Goal: Use online tool/utility: Utilize a website feature to perform a specific function

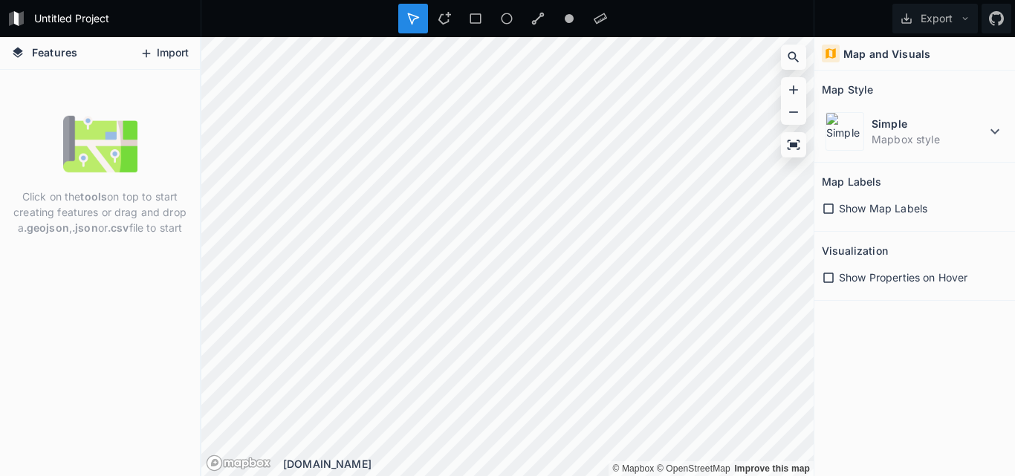
click at [153, 48] on button "Import" at bounding box center [164, 54] width 64 height 24
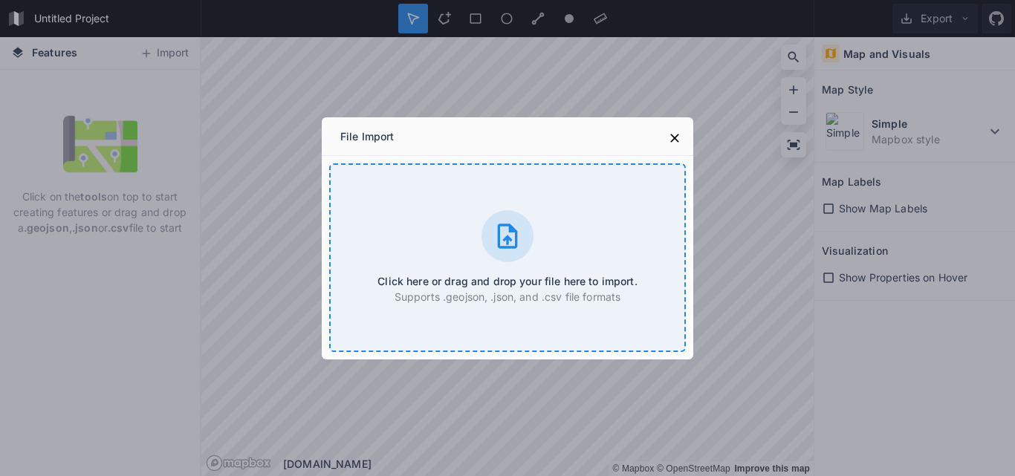
click at [504, 235] on icon at bounding box center [508, 237] width 30 height 30
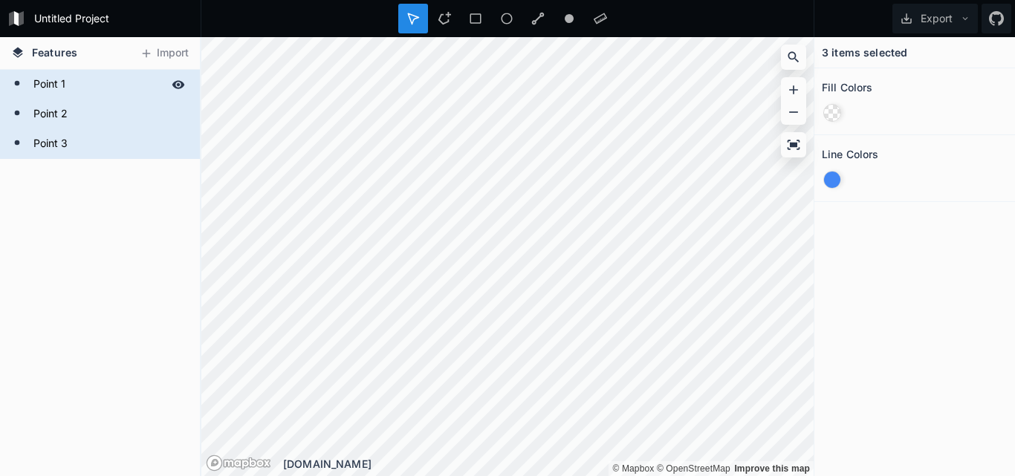
click at [36, 84] on form "Point 1" at bounding box center [98, 85] width 139 height 22
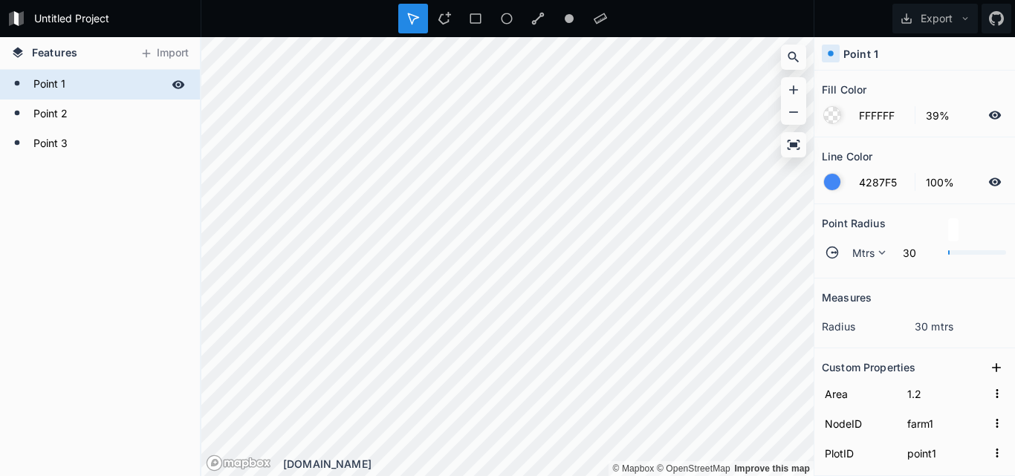
click at [175, 83] on icon at bounding box center [178, 84] width 13 height 8
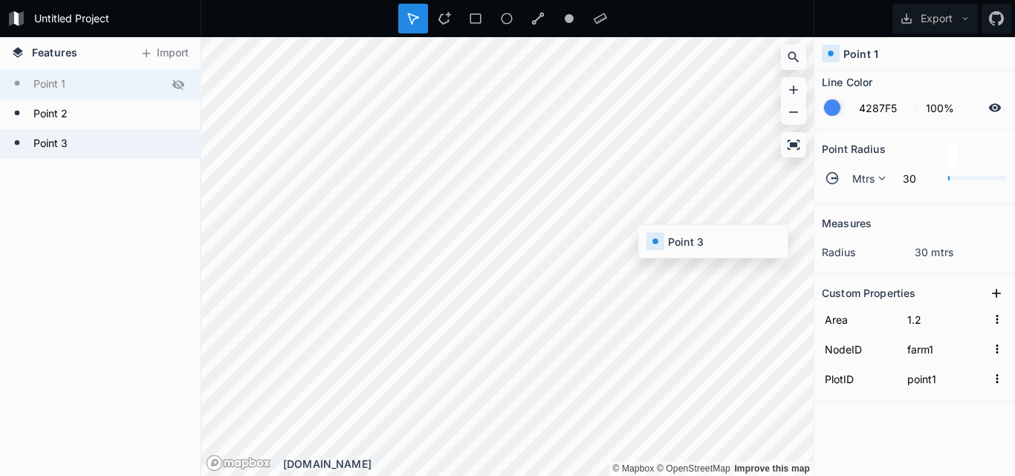
type input "2.4"
type input "farm2"
type input "point3"
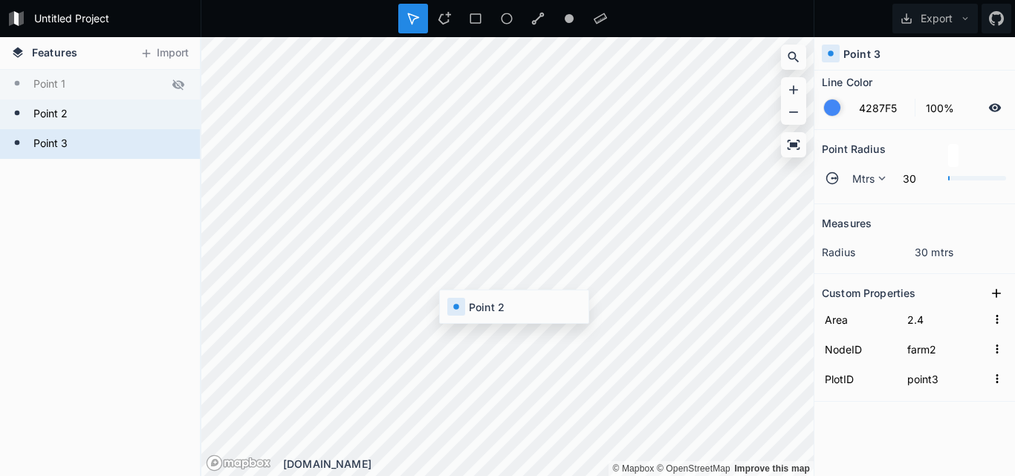
type input "3.5"
type input "farm1"
type input "point2"
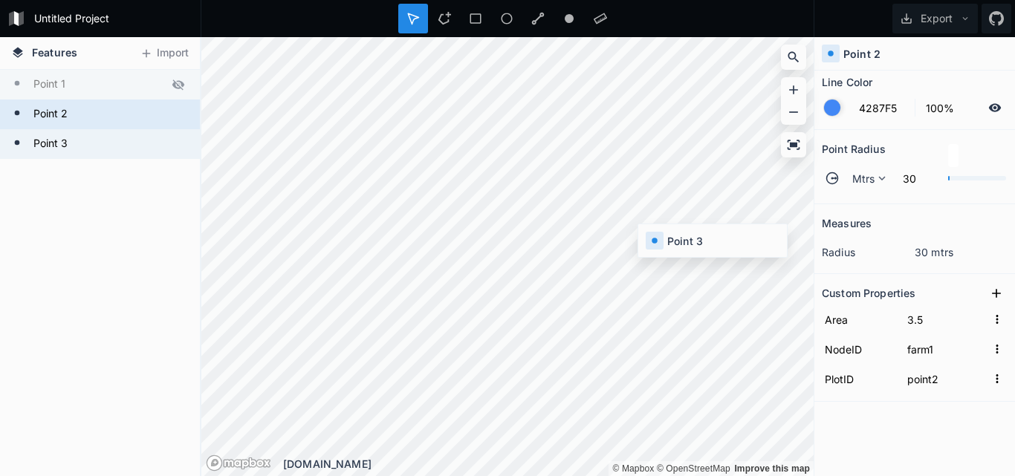
type input "2.4"
type input "farm2"
type input "point3"
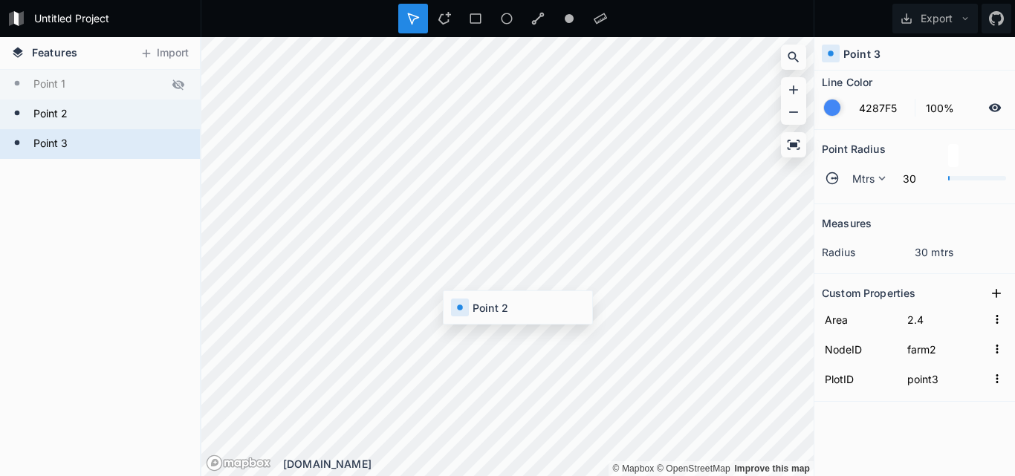
type input "3.5"
type input "farm1"
type input "point2"
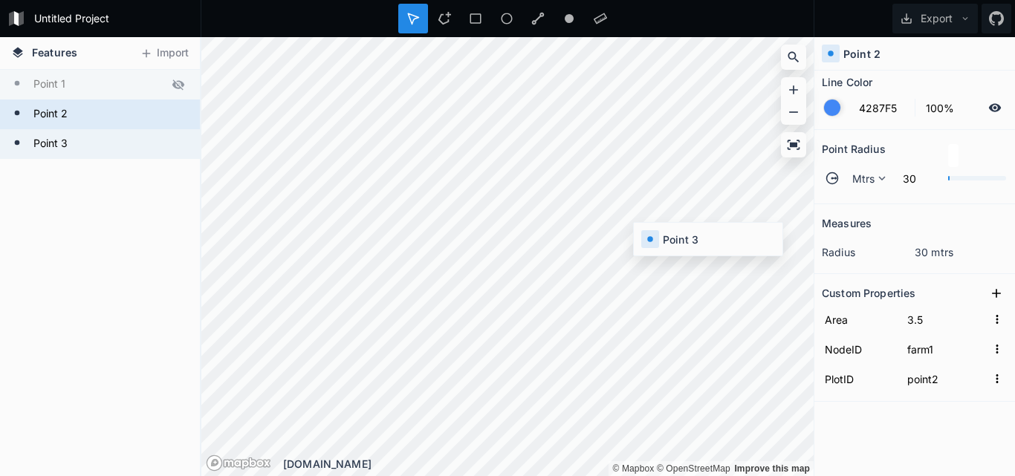
type input "2.4"
type input "farm2"
type input "point3"
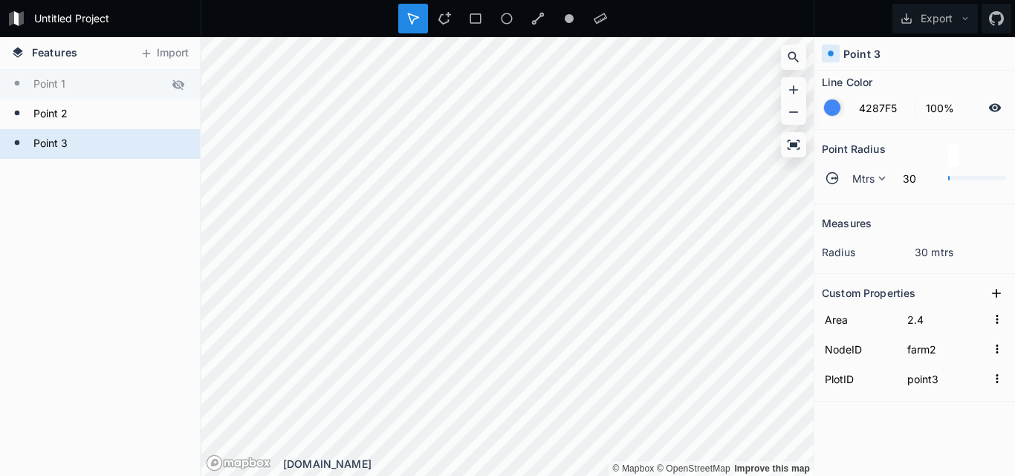
click at [54, 86] on form "Point 1" at bounding box center [98, 85] width 139 height 22
type input "1.2"
type input "farm1"
type input "point1"
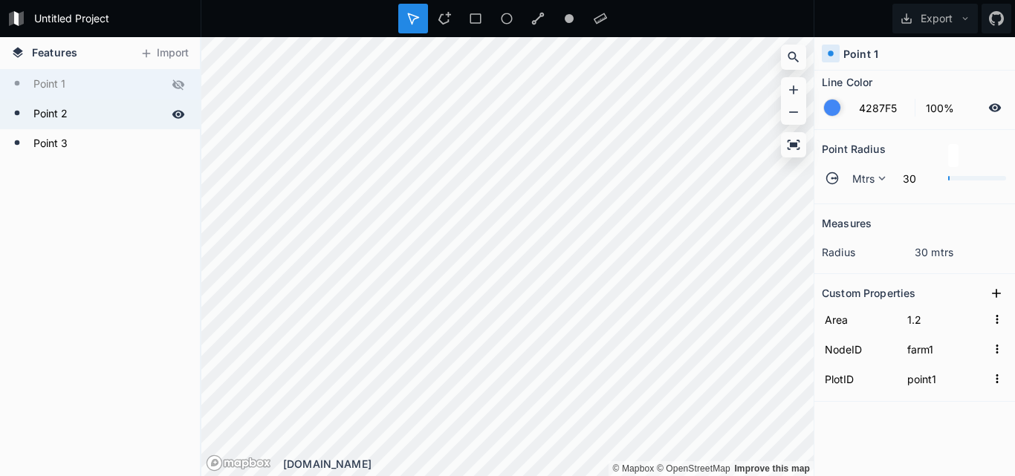
click at [54, 109] on form "Point 2" at bounding box center [98, 114] width 139 height 22
type input "3.5"
type input "point2"
click at [56, 77] on form "Point 1" at bounding box center [98, 85] width 139 height 22
type input "1.2"
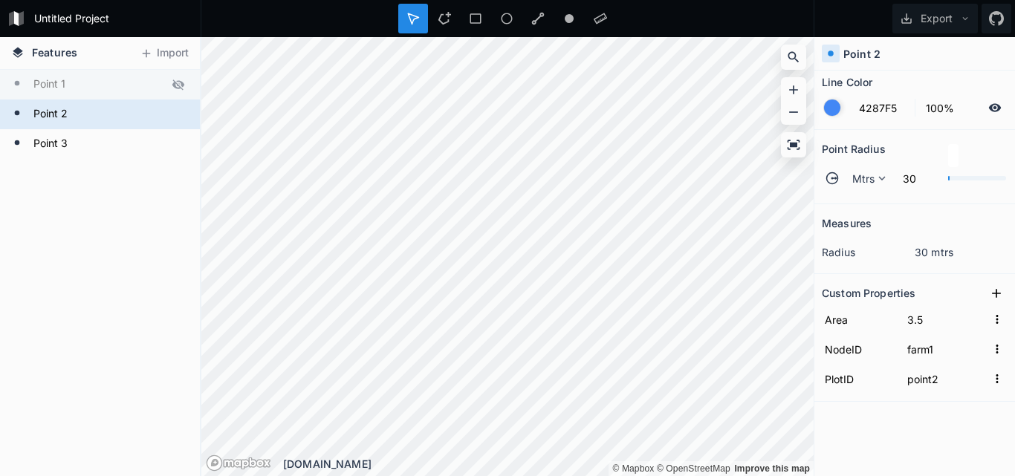
type input "point1"
click at [59, 109] on form "Point 2" at bounding box center [98, 114] width 139 height 22
type input "3.5"
type input "point2"
click at [56, 140] on form "Point 3" at bounding box center [98, 144] width 139 height 22
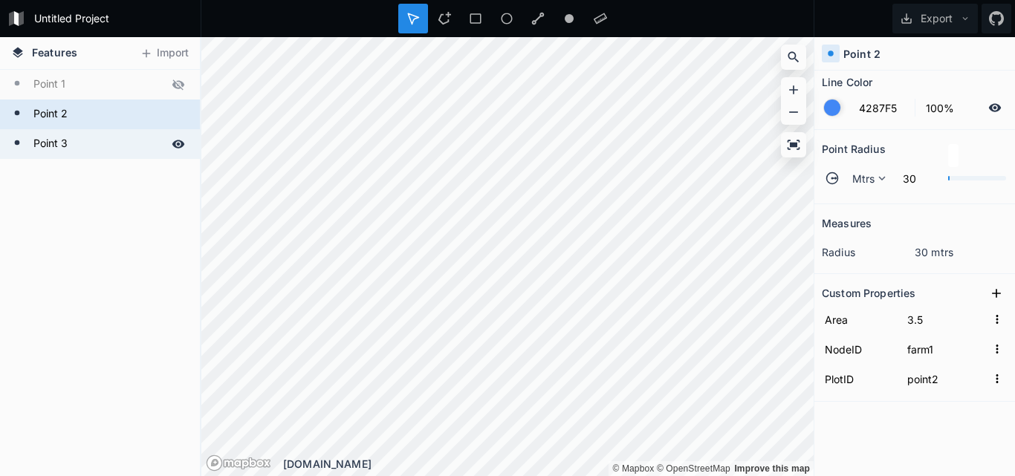
type input "2.4"
type input "farm2"
type input "point3"
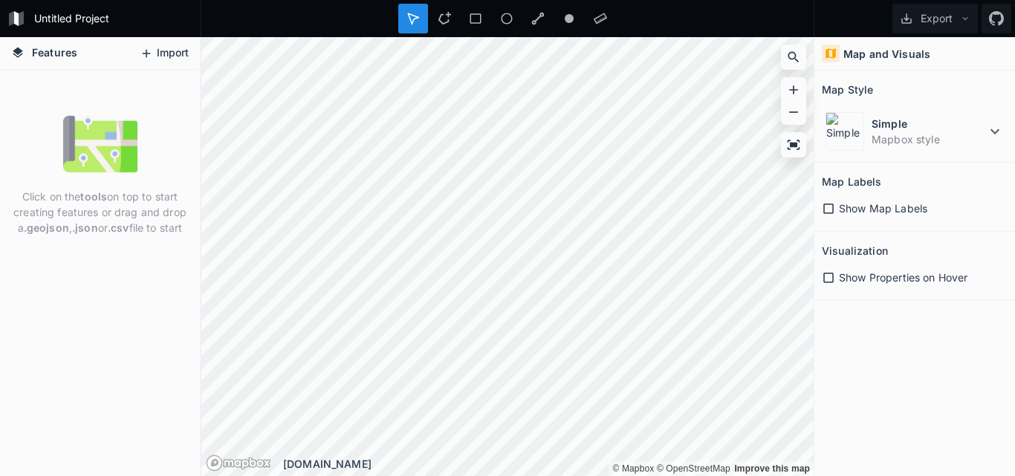
click at [158, 54] on button "Import" at bounding box center [164, 54] width 64 height 24
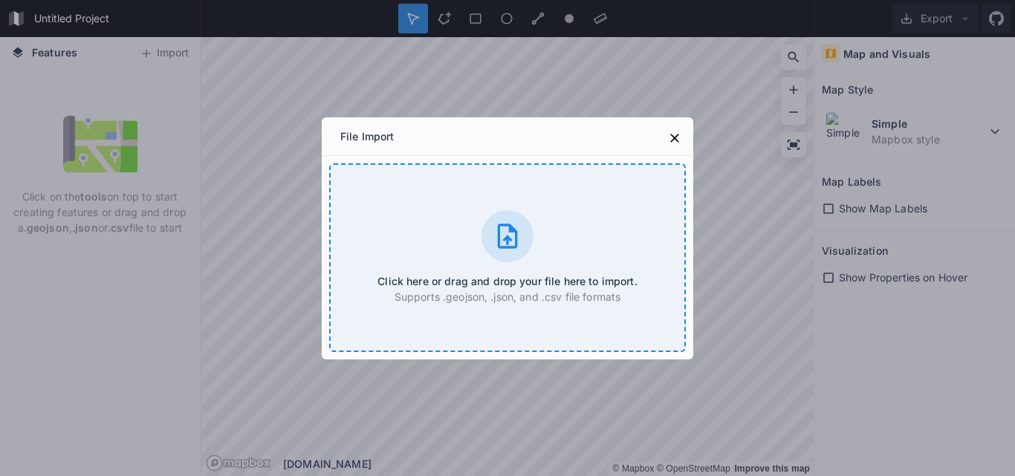
click at [514, 239] on icon at bounding box center [508, 237] width 30 height 30
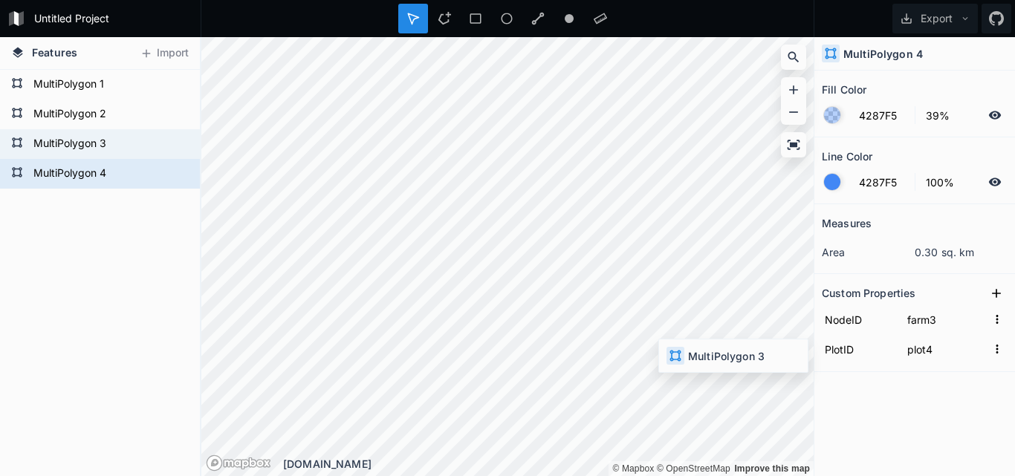
type input "farm2"
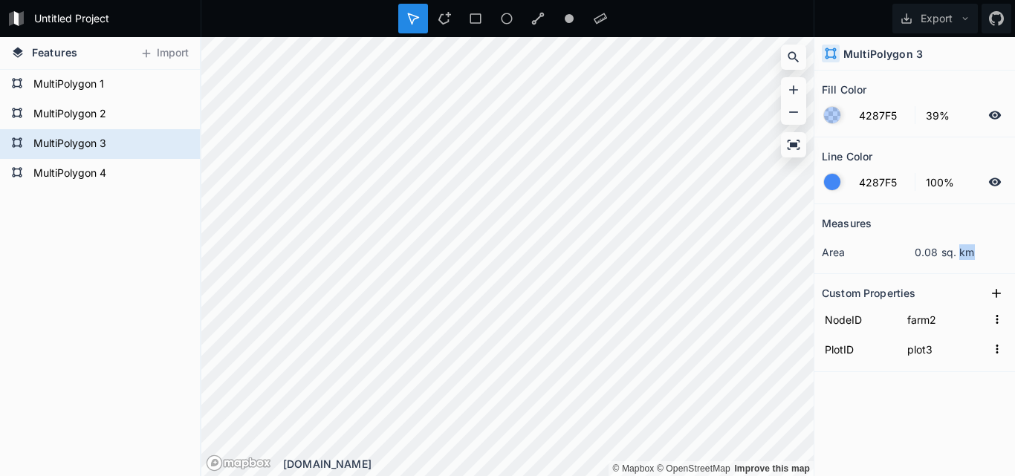
drag, startPoint x: 958, startPoint y: 256, endPoint x: 974, endPoint y: 259, distance: 15.8
click at [974, 259] on dd "0.08 sq. km" at bounding box center [961, 253] width 93 height 16
click at [54, 116] on form "MultiPolygon 2" at bounding box center [98, 114] width 139 height 22
type input "plot2"
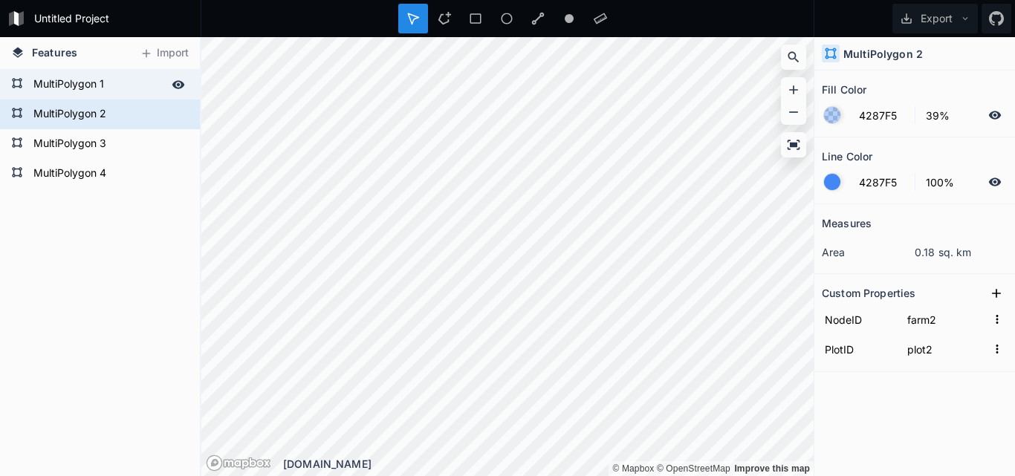
click at [64, 85] on form "MultiPolygon 1" at bounding box center [98, 85] width 139 height 22
type input "farm1"
type input "plot1"
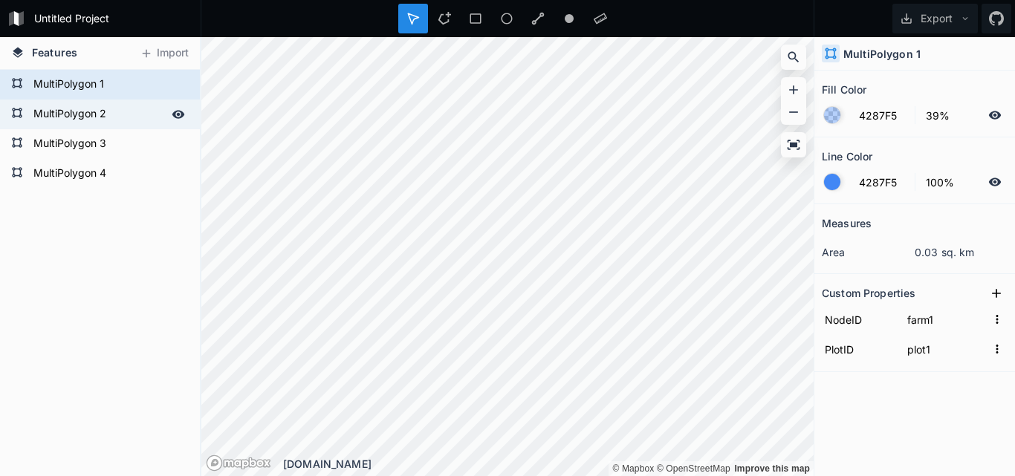
click at [52, 112] on form "MultiPolygon 2" at bounding box center [98, 114] width 139 height 22
type input "farm2"
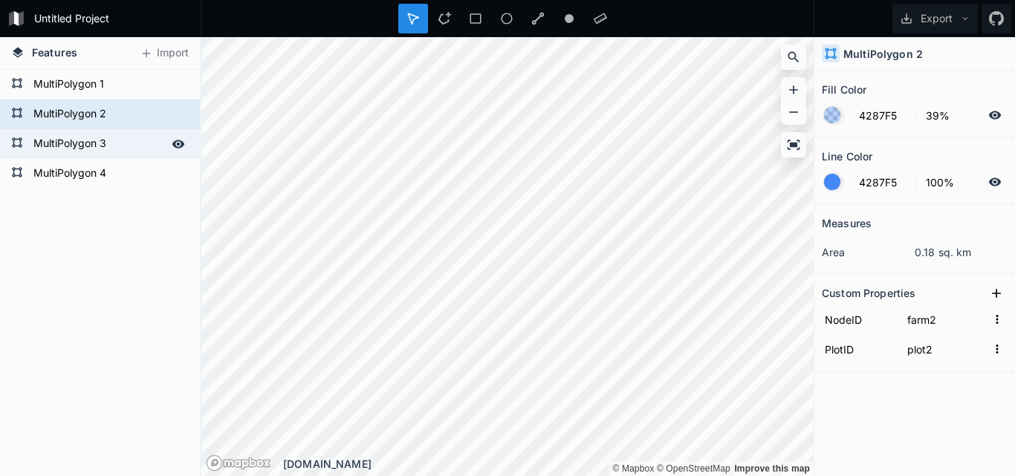
click at [51, 141] on form "MultiPolygon 3" at bounding box center [98, 144] width 139 height 22
type input "plot3"
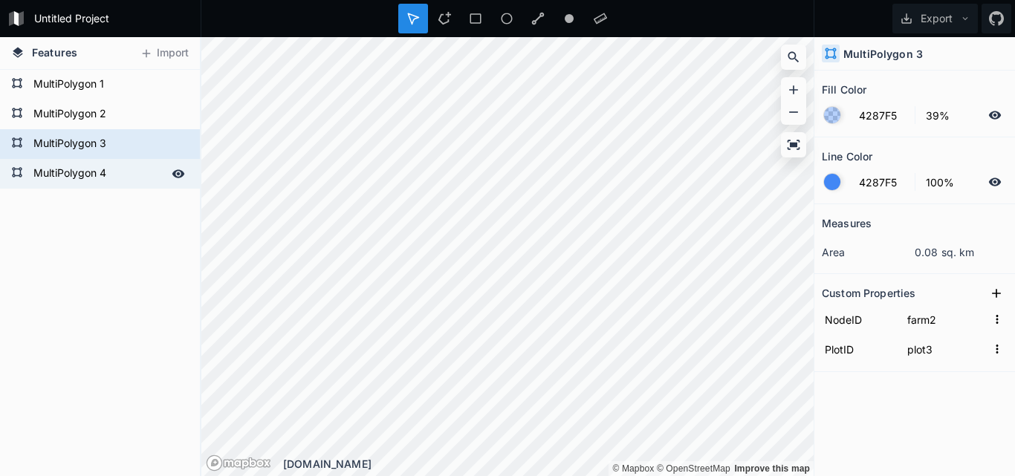
click at [52, 175] on form "MultiPolygon 4" at bounding box center [98, 174] width 139 height 22
type input "farm3"
type input "plot4"
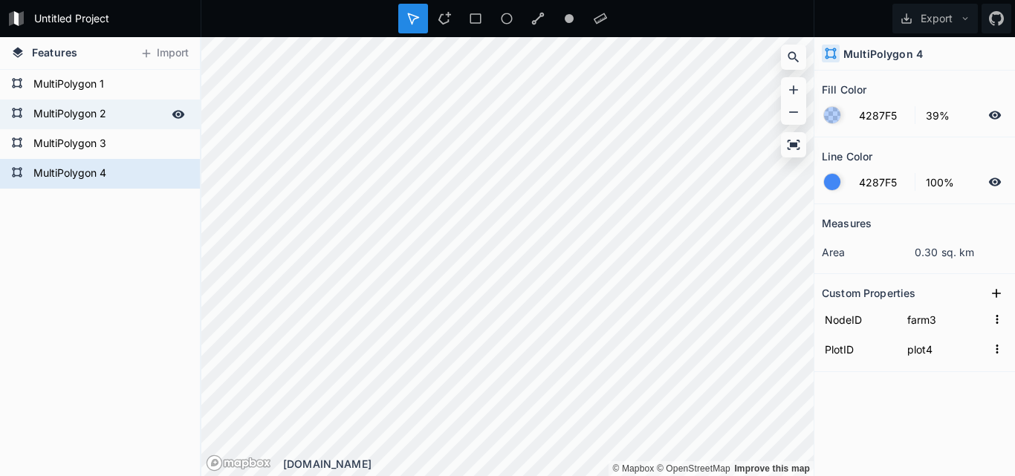
click at [56, 120] on form "MultiPolygon 2" at bounding box center [98, 114] width 139 height 22
type input "farm2"
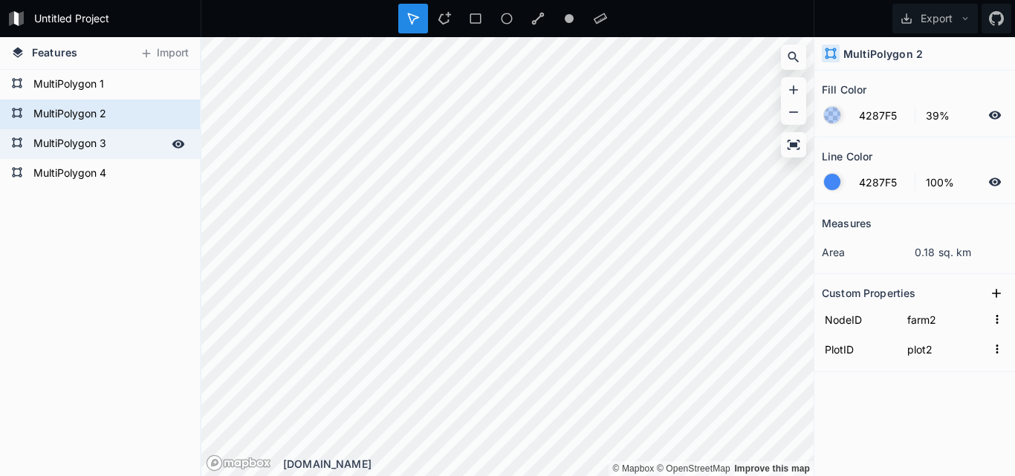
click at [54, 142] on form "MultiPolygon 3" at bounding box center [98, 144] width 139 height 22
type input "plot3"
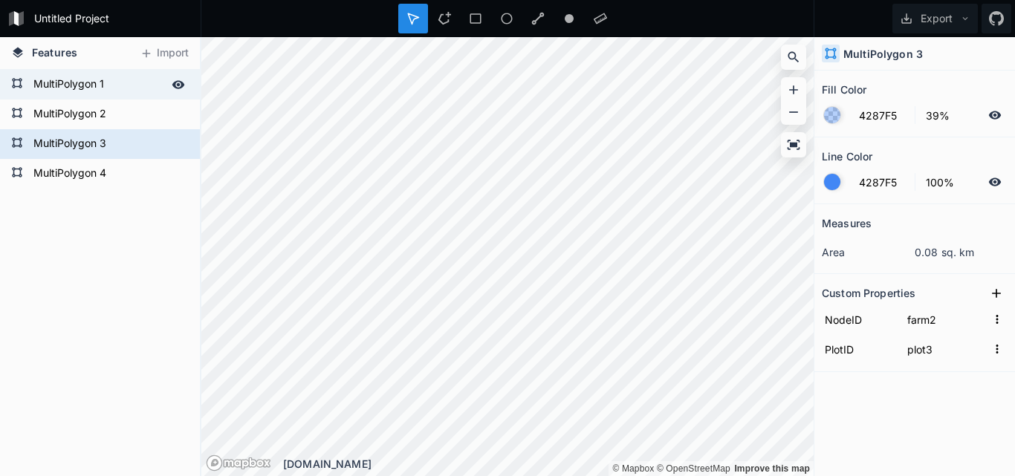
click at [67, 83] on form "MultiPolygon 1" at bounding box center [98, 85] width 139 height 22
type input "farm1"
type input "plot1"
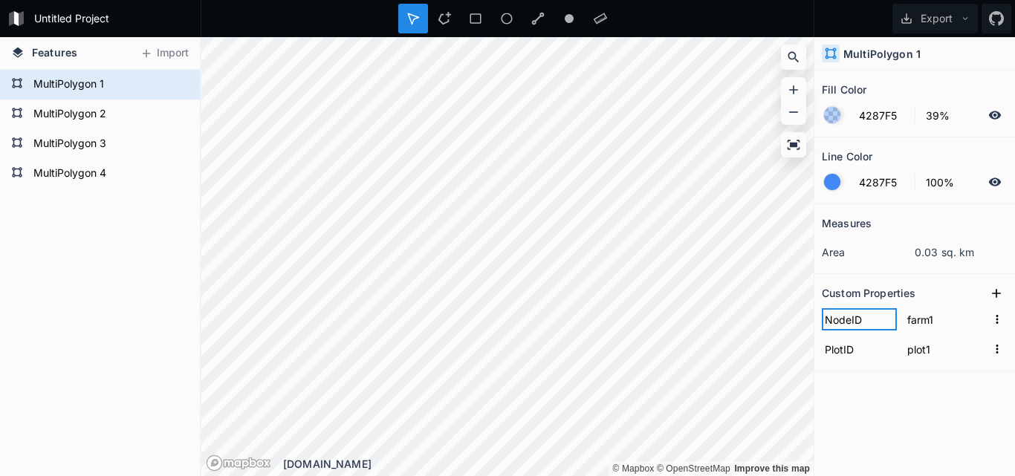
drag, startPoint x: 827, startPoint y: 318, endPoint x: 865, endPoint y: 318, distance: 37.9
click at [865, 318] on input "NodeID" at bounding box center [859, 319] width 75 height 22
drag, startPoint x: 826, startPoint y: 350, endPoint x: 856, endPoint y: 349, distance: 29.7
click at [856, 349] on input "PlotID" at bounding box center [859, 349] width 75 height 22
click at [966, 15] on icon at bounding box center [965, 18] width 10 height 10
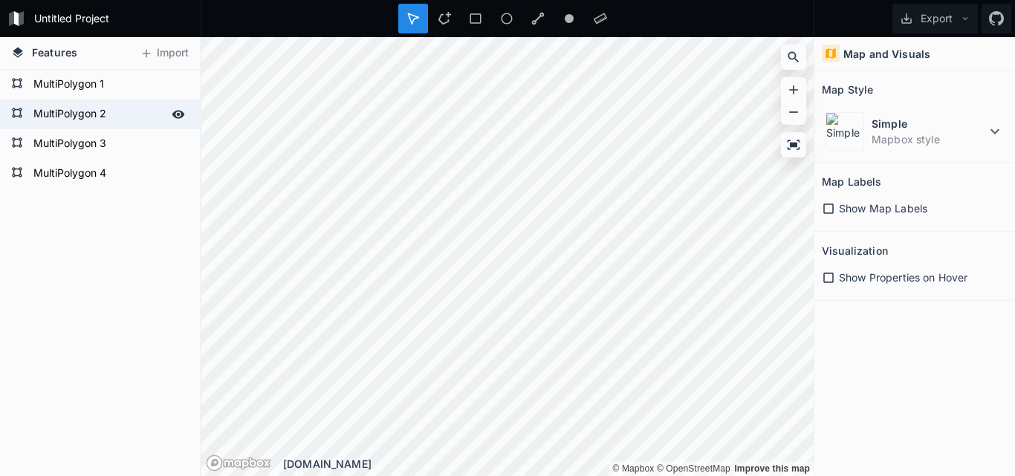
click at [71, 112] on form "MultiPolygon 2" at bounding box center [98, 114] width 139 height 22
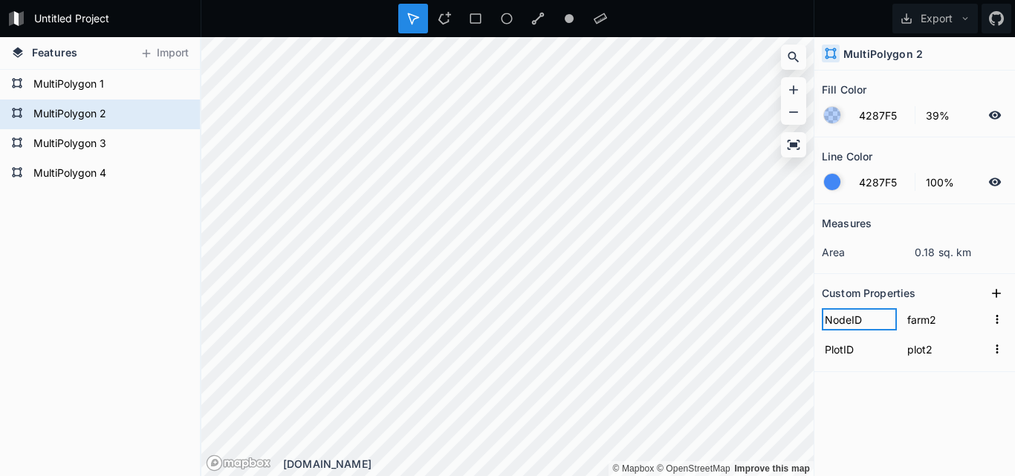
click at [858, 323] on input "NodeID" at bounding box center [859, 319] width 75 height 22
click at [865, 353] on input "PlotID" at bounding box center [859, 349] width 75 height 22
click at [874, 321] on input "NodeID" at bounding box center [859, 319] width 75 height 22
click at [873, 349] on input "PlotID" at bounding box center [859, 349] width 75 height 22
click at [899, 317] on form "NodeID farm2" at bounding box center [915, 320] width 186 height 30
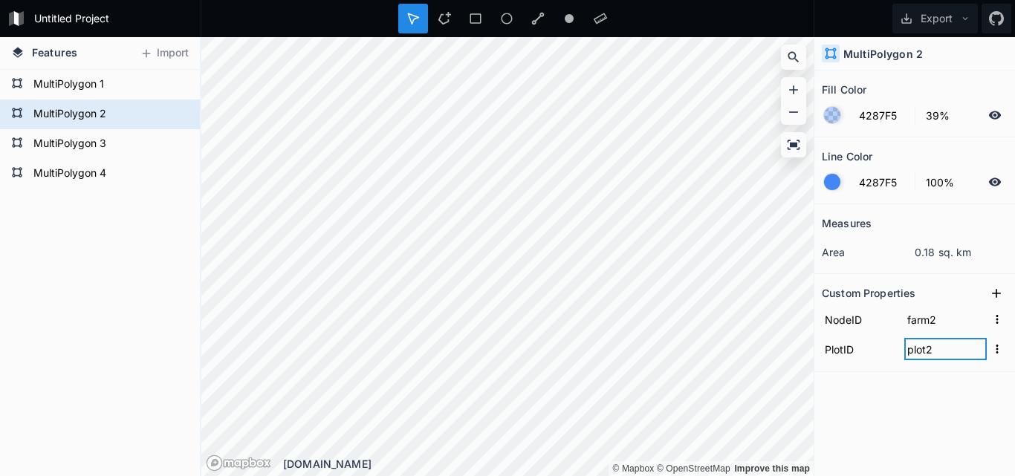
click at [917, 346] on input "plot2" at bounding box center [946, 349] width 83 height 22
drag, startPoint x: 178, startPoint y: 39, endPoint x: 176, endPoint y: 50, distance: 10.6
click at [177, 47] on div "Features Import" at bounding box center [100, 53] width 200 height 33
click at [175, 54] on button "Import" at bounding box center [164, 54] width 64 height 24
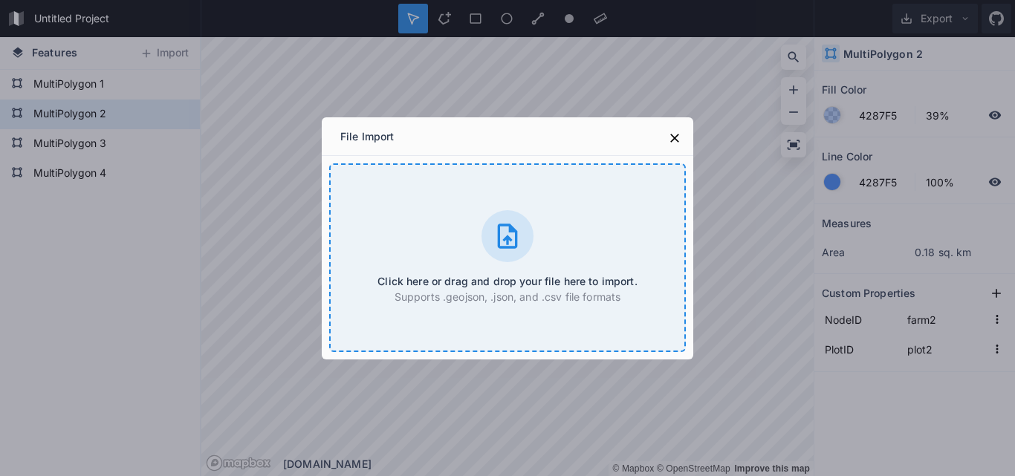
click at [502, 238] on icon at bounding box center [508, 237] width 30 height 30
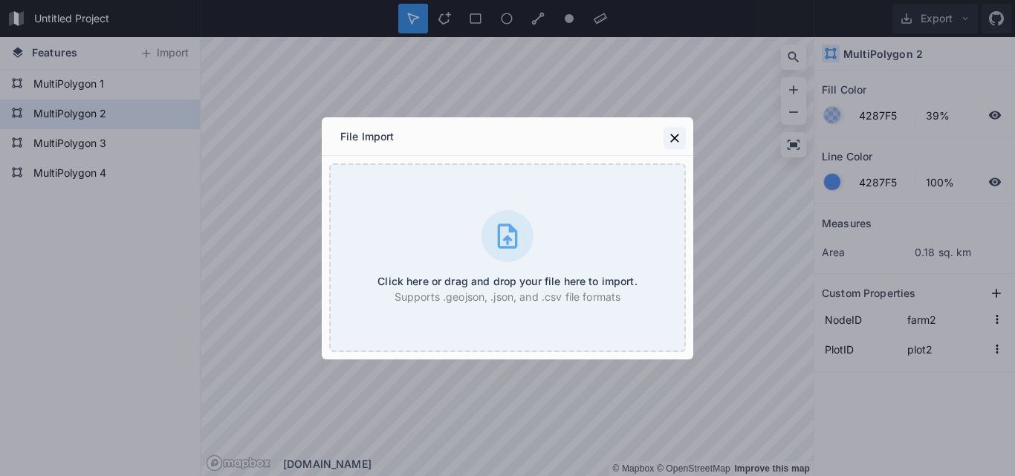
click at [675, 137] on icon at bounding box center [675, 138] width 15 height 15
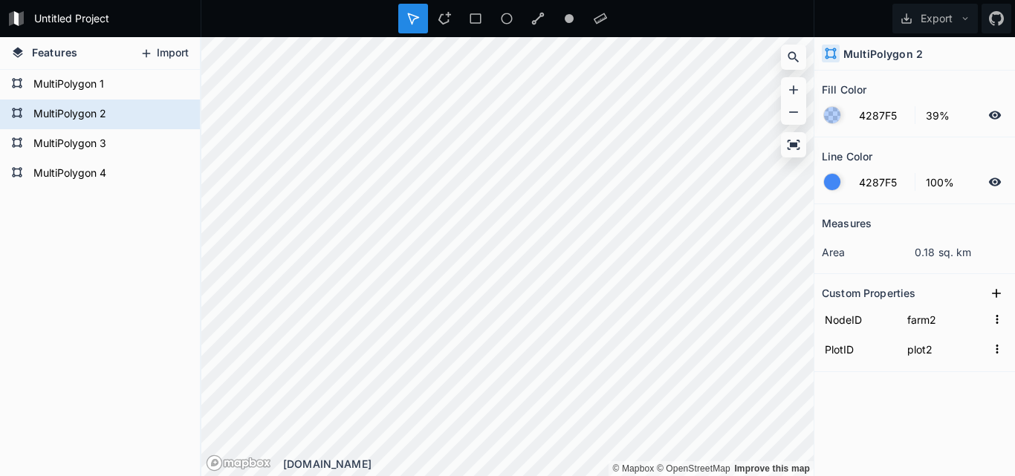
click at [145, 48] on icon at bounding box center [146, 53] width 13 height 13
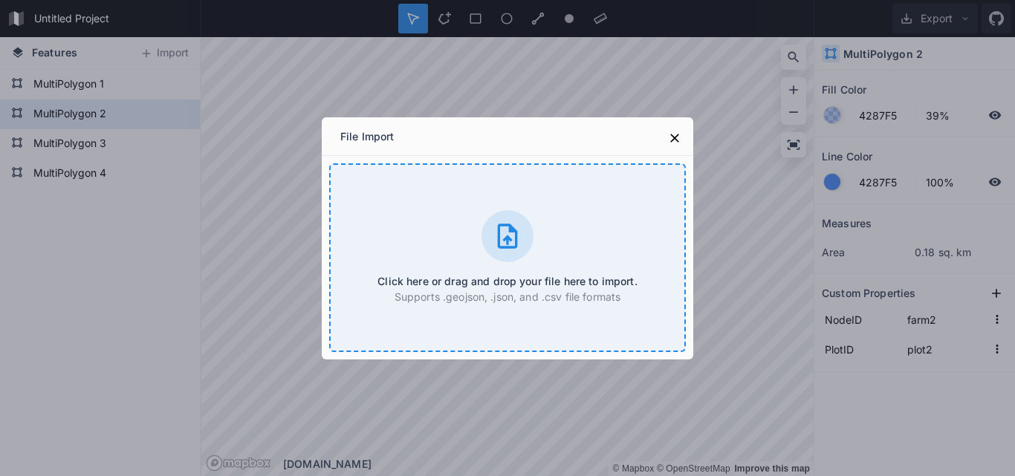
click at [508, 235] on icon at bounding box center [508, 237] width 30 height 30
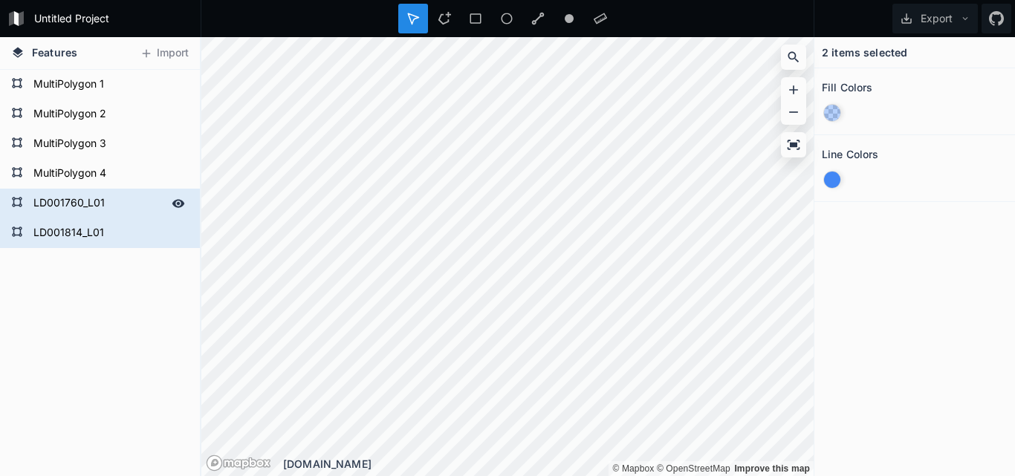
click at [61, 203] on form "LD001760_L01" at bounding box center [98, 204] width 139 height 22
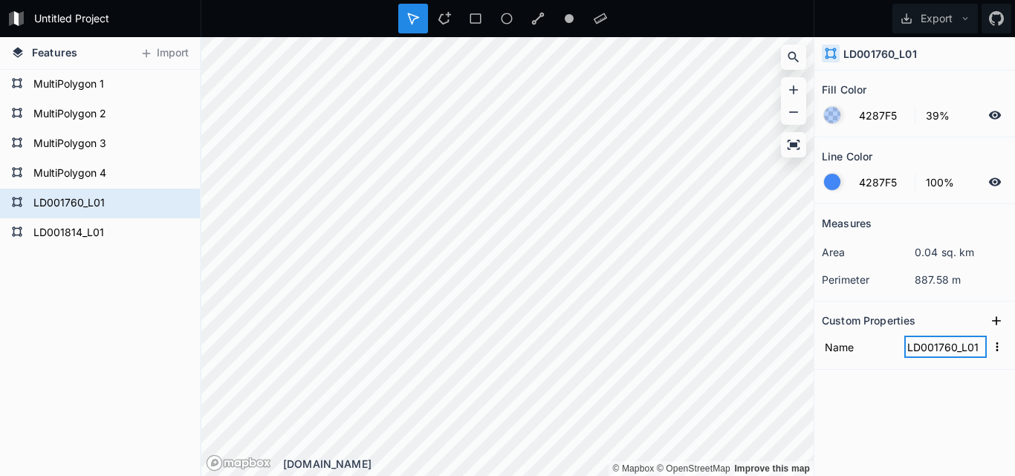
drag, startPoint x: 908, startPoint y: 348, endPoint x: 983, endPoint y: 355, distance: 75.4
click at [983, 355] on input "LD001760_L01" at bounding box center [946, 347] width 83 height 22
click at [963, 20] on icon at bounding box center [965, 18] width 10 height 10
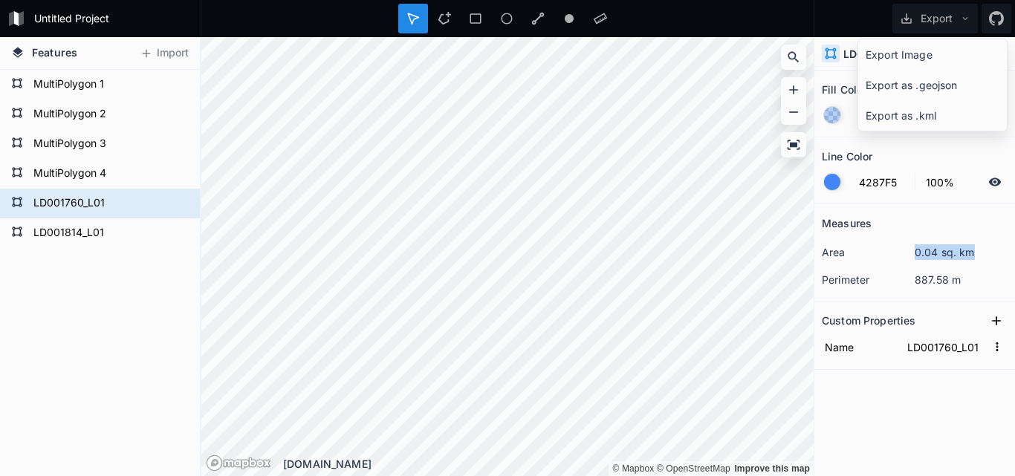
drag, startPoint x: 915, startPoint y: 256, endPoint x: 976, endPoint y: 258, distance: 61.0
click at [976, 258] on dd "0.04 sq. km" at bounding box center [961, 253] width 93 height 16
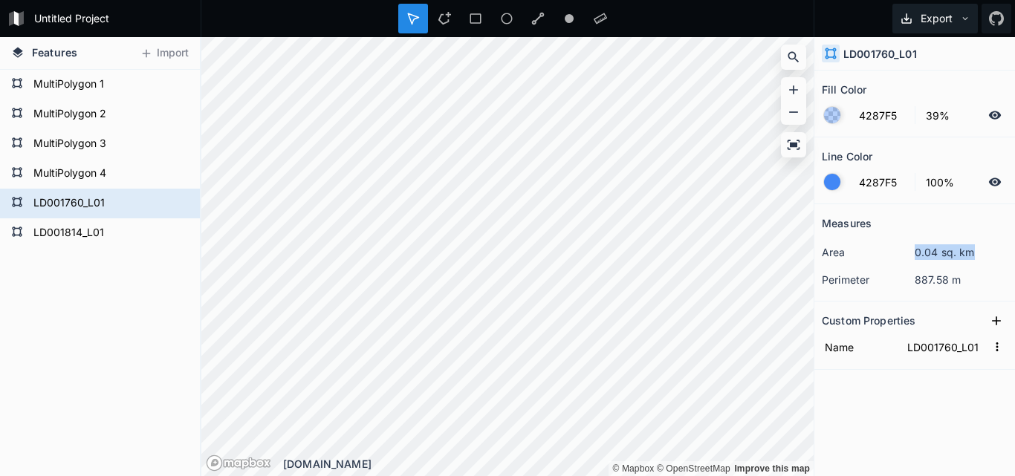
click at [961, 17] on icon at bounding box center [965, 18] width 10 height 10
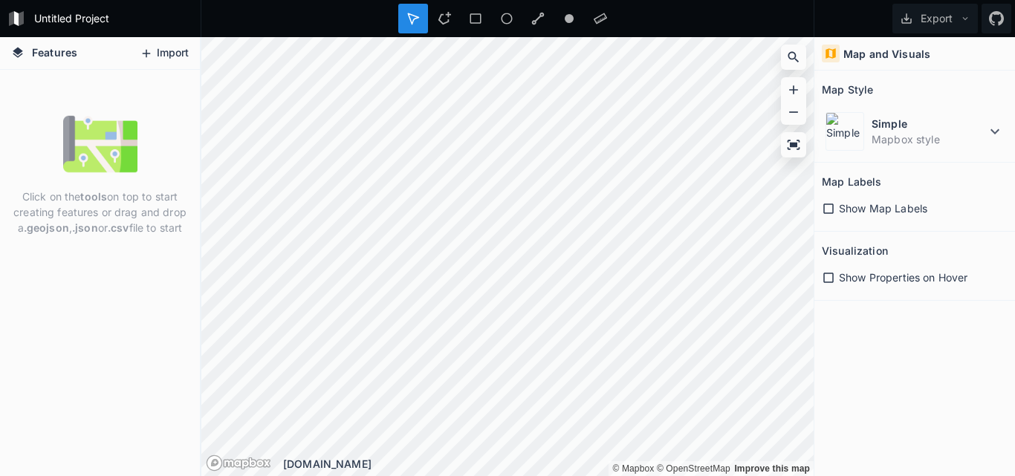
click at [150, 51] on icon at bounding box center [146, 53] width 13 height 13
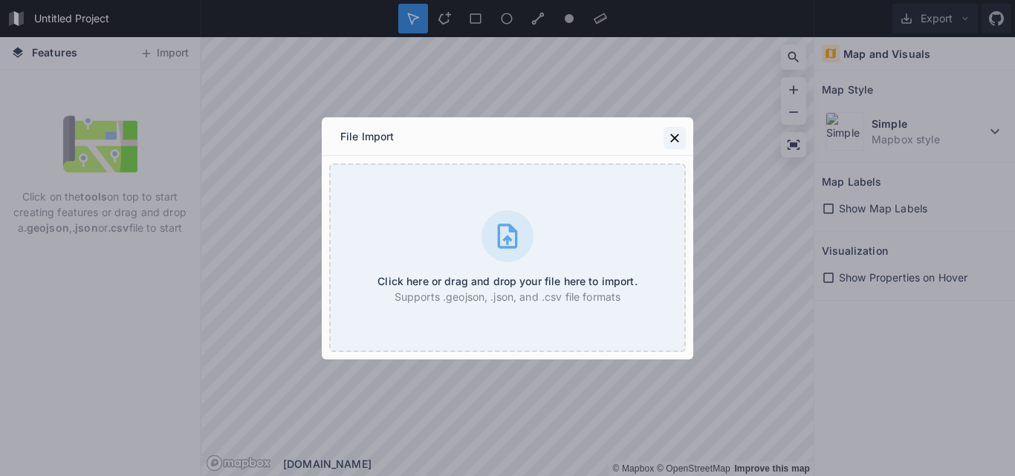
click at [674, 139] on icon at bounding box center [674, 138] width 9 height 9
